Goal: Information Seeking & Learning: Learn about a topic

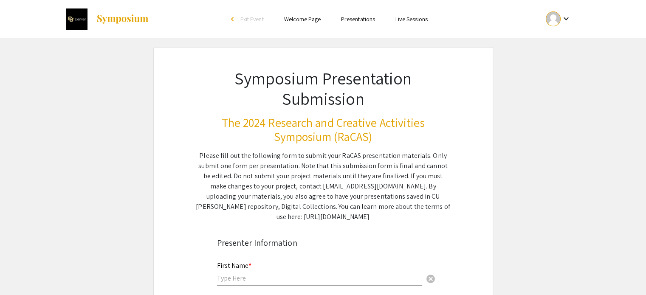
click at [116, 23] on img at bounding box center [122, 19] width 53 height 10
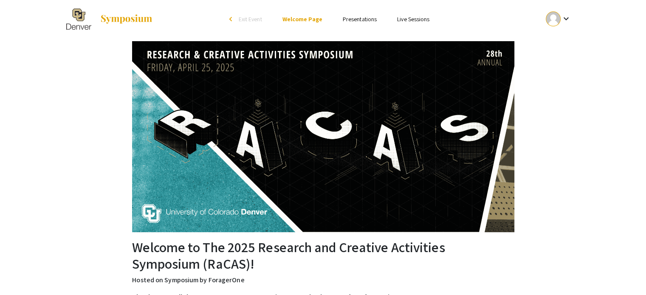
click at [367, 21] on link "Presentations" at bounding box center [360, 19] width 34 height 8
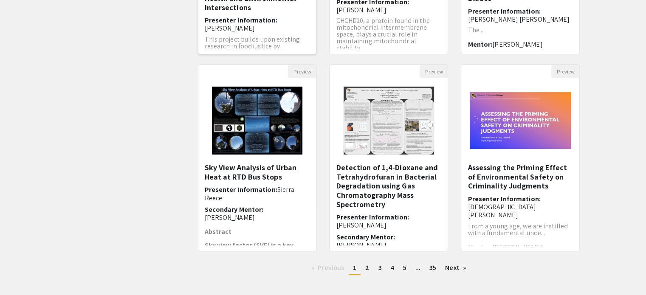
scroll to position [267, 0]
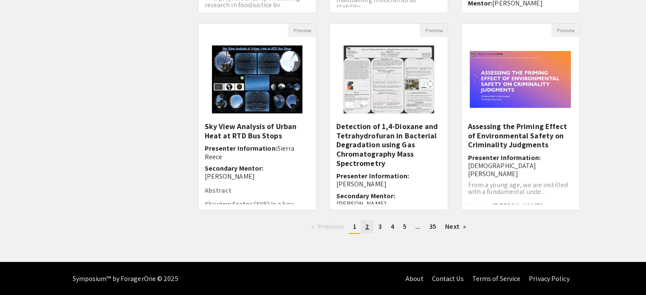
click at [363, 224] on link "page 2" at bounding box center [367, 226] width 12 height 13
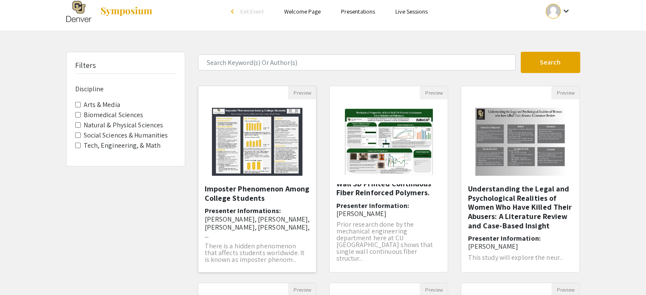
scroll to position [5, 0]
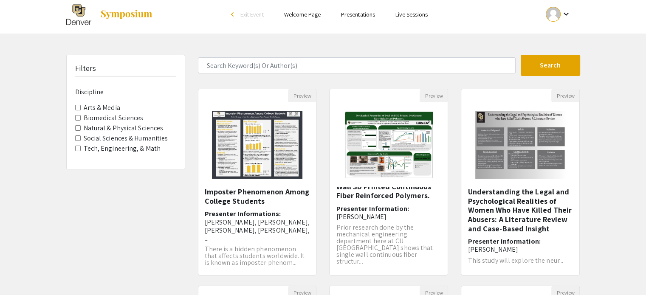
click at [81, 141] on span "Social Sciences & Humanities" at bounding box center [125, 138] width 101 height 10
click at [79, 138] on Humanities "Social Sciences & Humanities" at bounding box center [78, 139] width 6 height 6
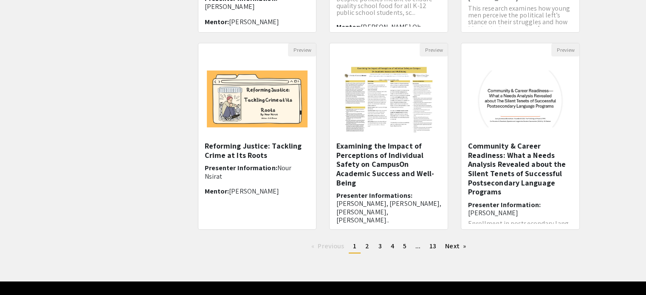
scroll to position [267, 0]
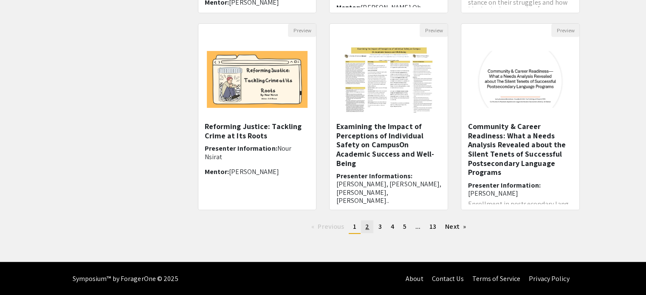
click at [365, 223] on span "2" at bounding box center [367, 226] width 4 height 9
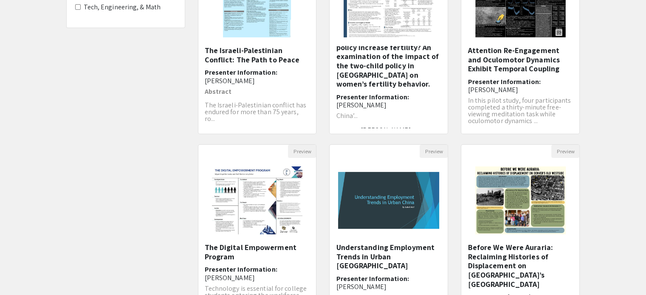
scroll to position [267, 0]
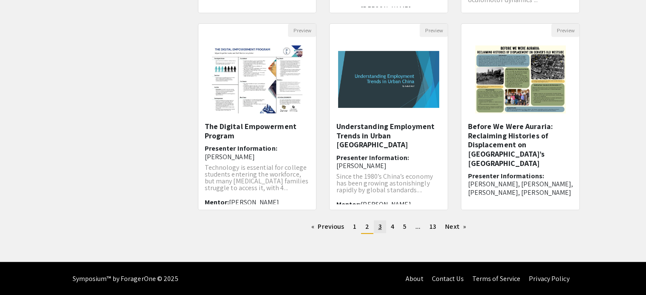
click at [379, 226] on span "3" at bounding box center [379, 226] width 3 height 9
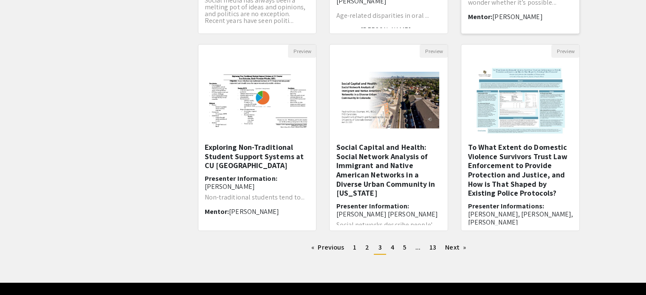
scroll to position [247, 0]
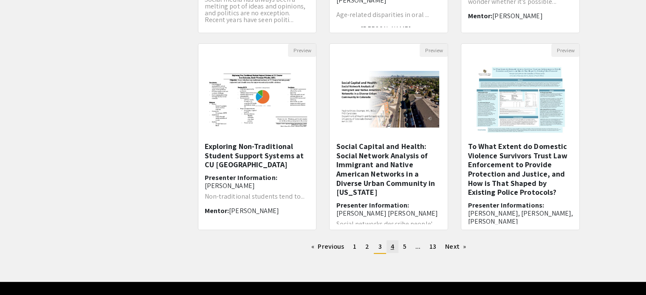
click at [390, 245] on link "page 4" at bounding box center [393, 246] width 12 height 13
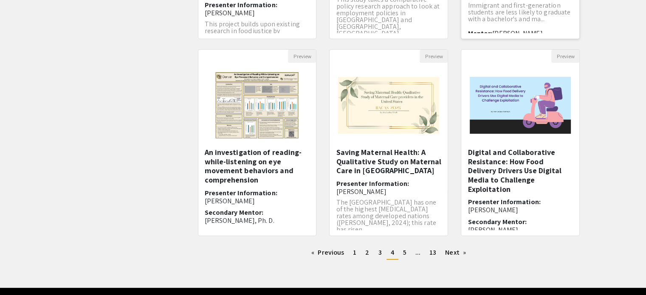
scroll to position [242, 0]
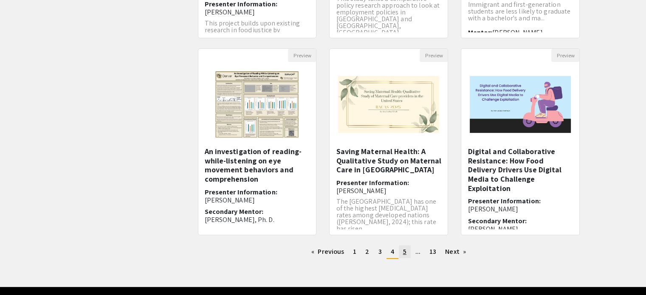
click at [409, 251] on link "page 5" at bounding box center [405, 252] width 12 height 13
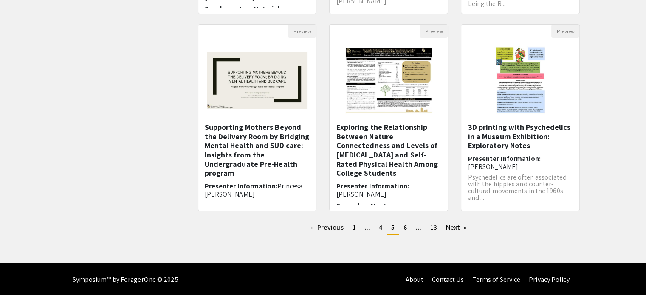
scroll to position [267, 0]
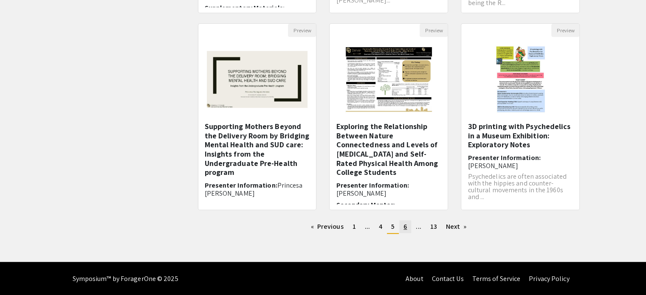
click at [407, 229] on link "page 6" at bounding box center [405, 226] width 12 height 13
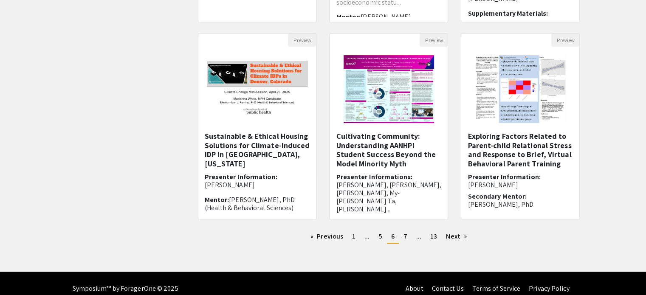
scroll to position [261, 0]
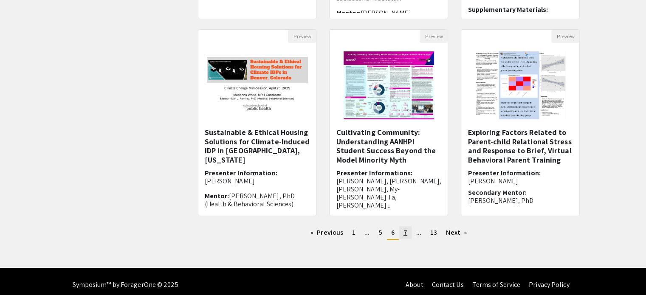
click at [407, 233] on span "7" at bounding box center [406, 232] width 4 height 9
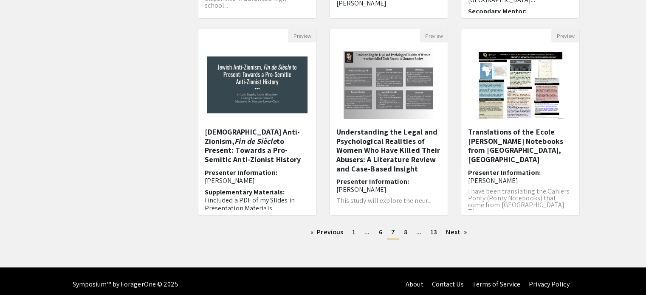
scroll to position [262, 0]
click at [406, 235] on ul "Previous page 7 / 13 page 1 page ... page 6 You're on page 7 page 8 page ... pa…" at bounding box center [389, 233] width 382 height 14
click at [406, 235] on span "8" at bounding box center [405, 232] width 3 height 9
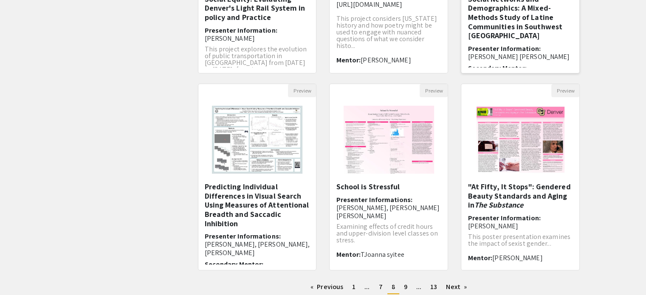
scroll to position [267, 0]
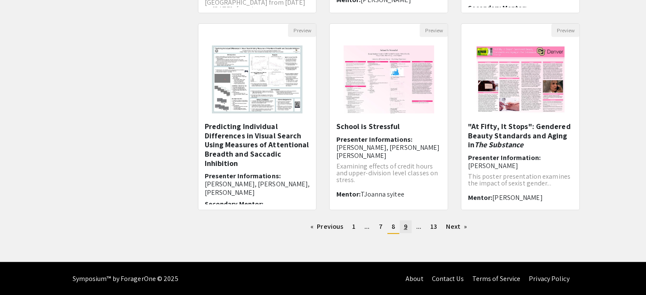
click at [407, 226] on link "page 9" at bounding box center [406, 226] width 12 height 13
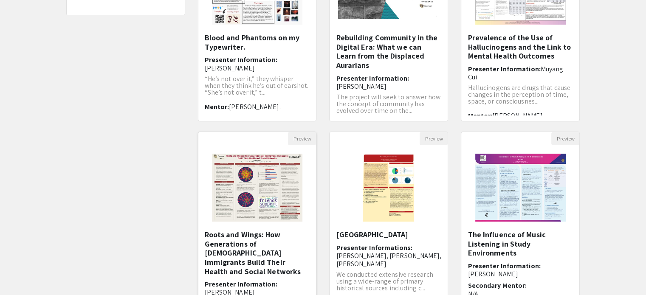
scroll to position [26, 0]
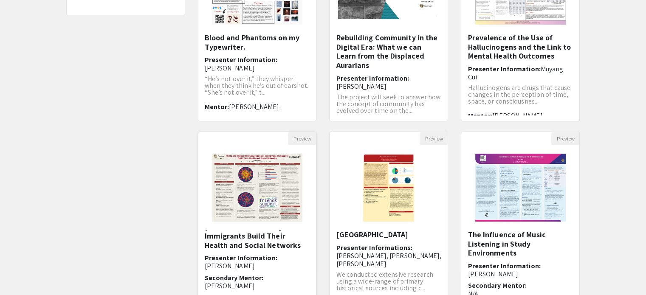
click at [265, 243] on div "Roots and Wings: How Generations of Vietnamese Immigrants Build Their Health an…" at bounding box center [257, 271] width 105 height 82
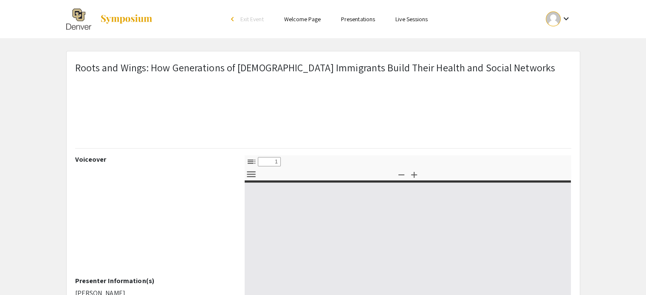
select select "custom"
type input "0"
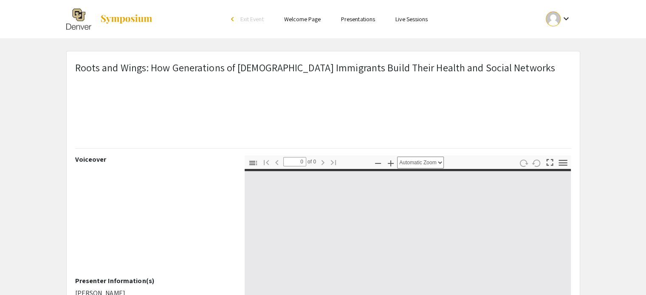
select select "custom"
type input "1"
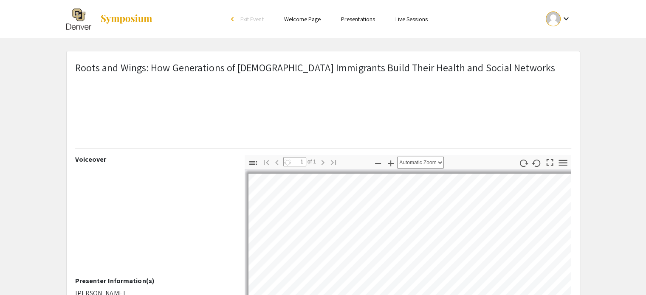
select select "auto"
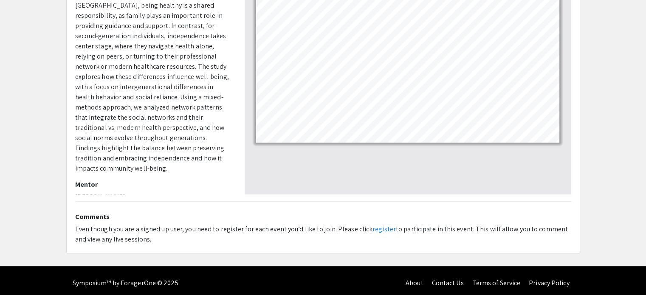
scroll to position [260, 0]
